Goal: Use online tool/utility: Utilize a website feature to perform a specific function

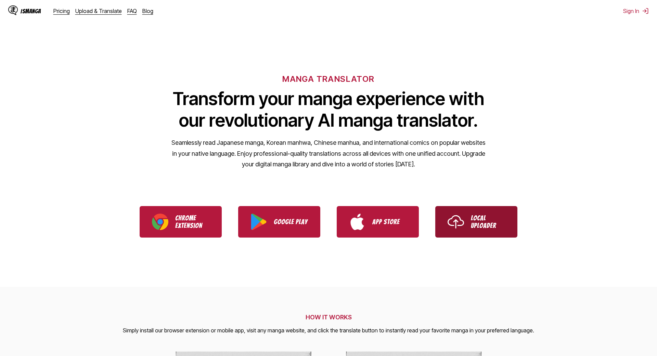
click at [461, 224] on img "Use IsManga Local Uploader" at bounding box center [455, 221] width 16 height 16
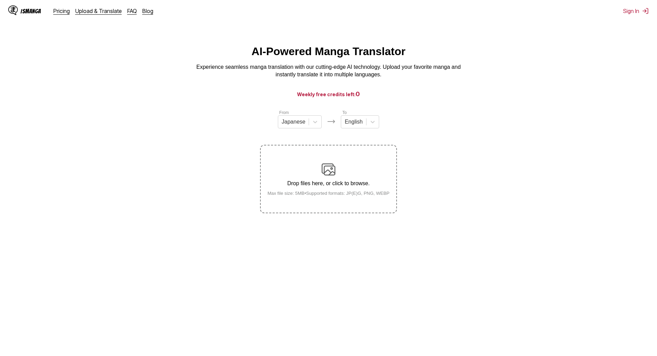
click at [336, 172] on div "Drop files here, or click to browse. Max file size: 5MB • Supported formats: JP…" at bounding box center [328, 178] width 133 height 33
click at [0, 0] on input "Drop files here, or click to browse. Max file size: 5MB • Supported formats: JP…" at bounding box center [0, 0] width 0 height 0
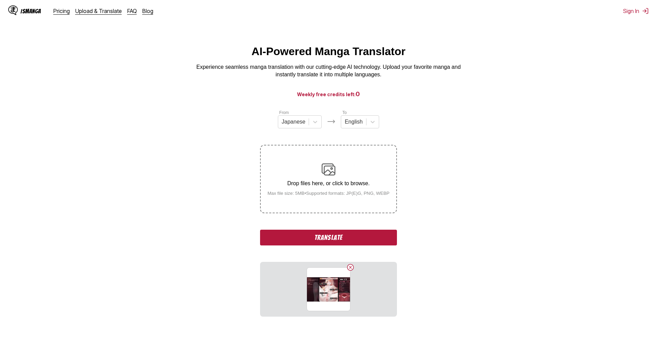
click at [342, 174] on div "Drop files here, or click to browse. Max file size: 5MB • Supported formats: JP…" at bounding box center [328, 178] width 133 height 33
click at [0, 0] on input "Drop files here, or click to browse. Max file size: 5MB • Supported formats: JP…" at bounding box center [0, 0] width 0 height 0
click at [348, 154] on label "Drop files here, or click to browse. Max file size: 5MB • Supported formats: JP…" at bounding box center [328, 178] width 135 height 67
click at [0, 0] on input "Drop files here, or click to browse. Max file size: 5MB • Supported formats: JP…" at bounding box center [0, 0] width 0 height 0
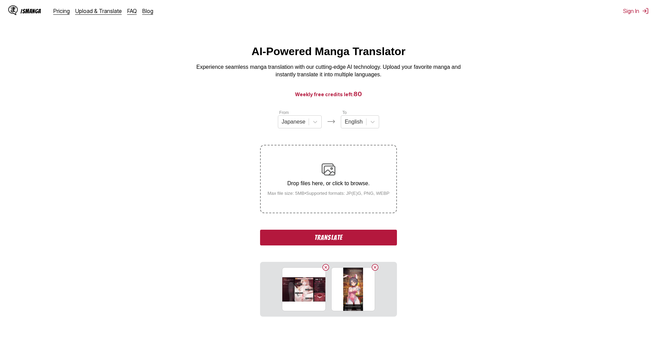
click at [296, 239] on button "Translate" at bounding box center [328, 237] width 137 height 16
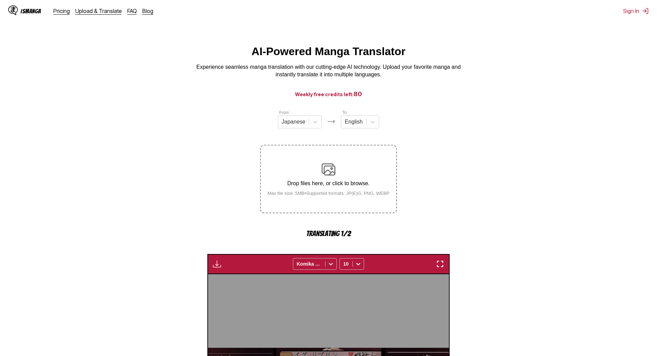
scroll to position [202, 0]
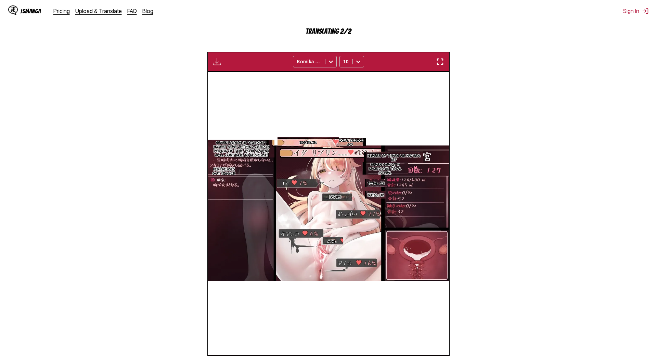
click at [251, 145] on p "Semen Poison: If you don't ingest seme within a certain period of time, your st…" at bounding box center [241, 148] width 66 height 19
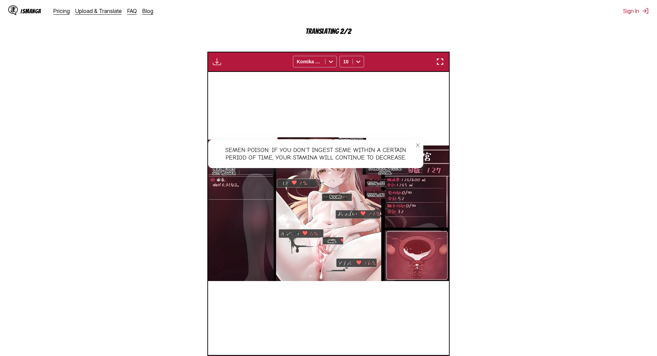
click at [420, 147] on icon "close-tooltip" at bounding box center [417, 145] width 5 height 5
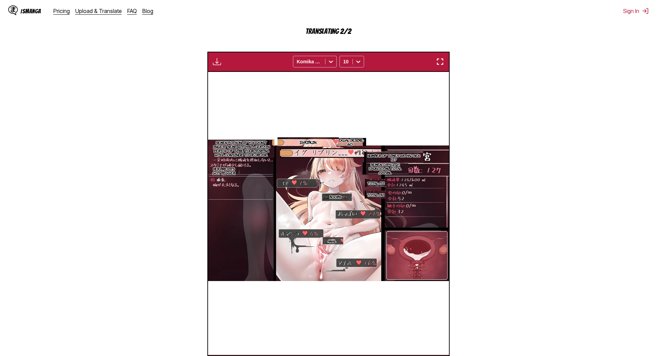
click at [239, 171] on p "Her breasts got bigger." at bounding box center [223, 170] width 31 height 11
click at [296, 173] on icon "close-tooltip" at bounding box center [293, 173] width 5 height 5
click at [395, 157] on p "Number of times we had sex: 127" at bounding box center [393, 157] width 59 height 11
click at [420, 158] on icon "close-tooltip" at bounding box center [417, 157] width 5 height 5
click at [403, 170] on p "Semen Capacity: 124/600; Ml Total :1245ml" at bounding box center [384, 168] width 47 height 15
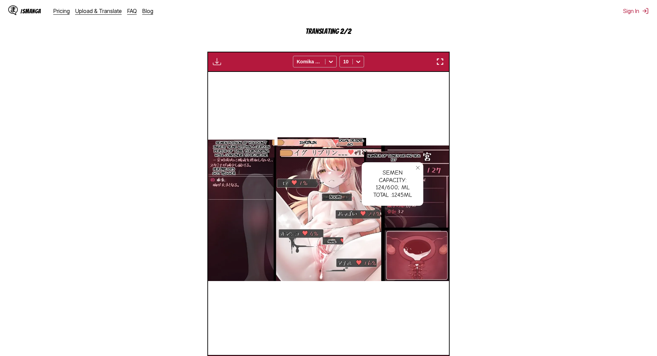
click at [420, 168] on icon "close-tooltip" at bounding box center [417, 167] width 5 height 5
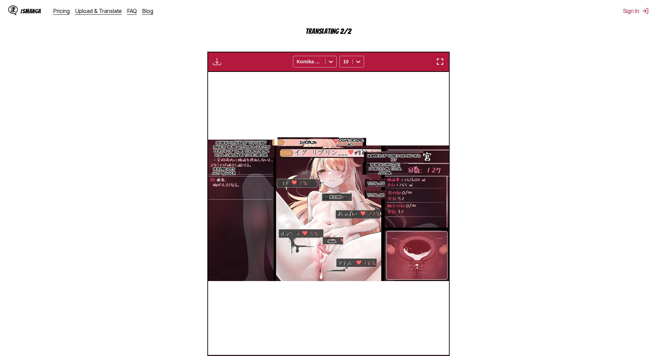
click at [385, 183] on p "Total: 52" at bounding box center [375, 183] width 19 height 7
click at [400, 184] on icon "close-tooltip" at bounding box center [397, 184] width 3 height 3
click at [362, 145] on p "Sexual Desire: 60" at bounding box center [350, 141] width 32 height 11
click at [400, 143] on icon "close-tooltip" at bounding box center [397, 143] width 5 height 5
click at [318, 146] on section "Igriblin.." at bounding box center [307, 142] width 61 height 10
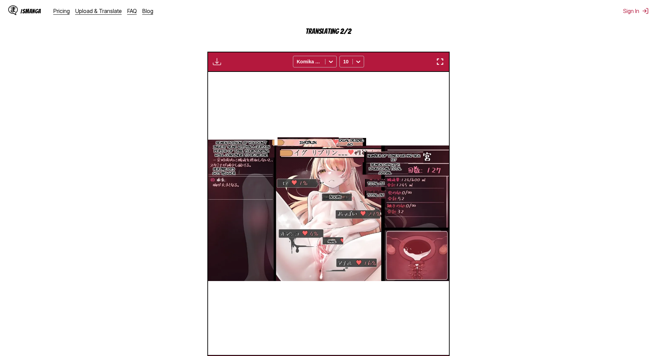
click at [421, 67] on div "Available for premium users only Komika Axis 10" at bounding box center [328, 62] width 242 height 20
click at [436, 66] on img "button" at bounding box center [440, 61] width 8 height 8
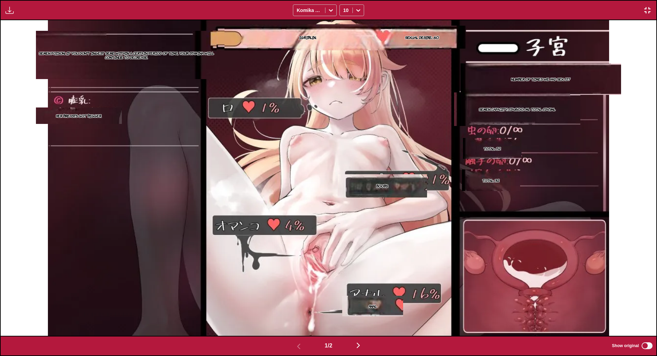
click at [646, 9] on img "button" at bounding box center [647, 10] width 8 height 8
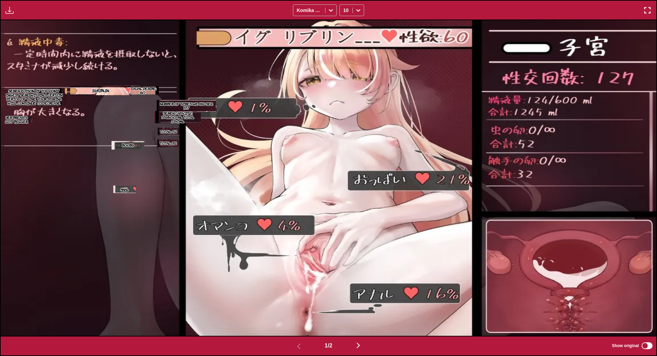
scroll to position [261, 0]
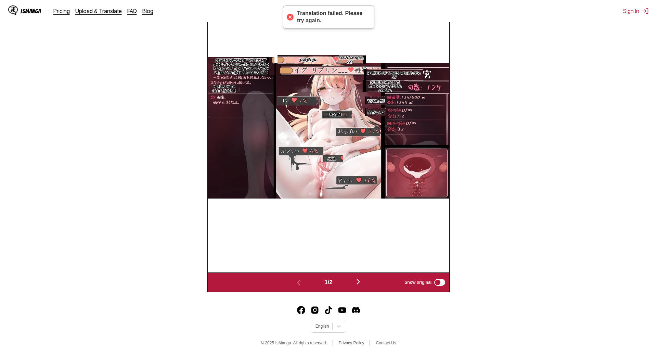
click at [360, 277] on button "button" at bounding box center [357, 282] width 41 height 10
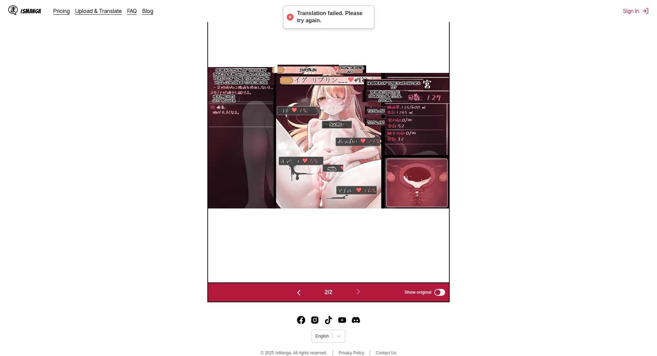
scroll to position [0, 215]
